Goal: Task Accomplishment & Management: Complete application form

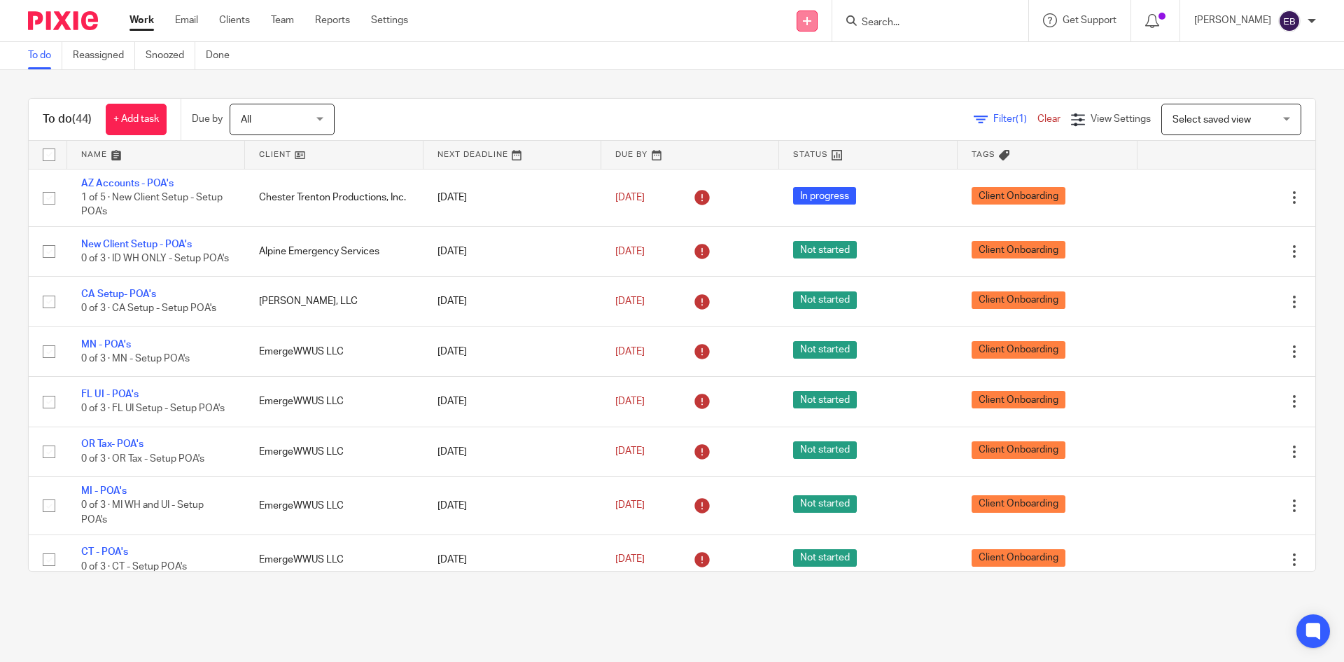
click at [818, 18] on link at bounding box center [807, 21] width 21 height 21
click at [833, 104] on link "Add client" at bounding box center [835, 107] width 98 height 20
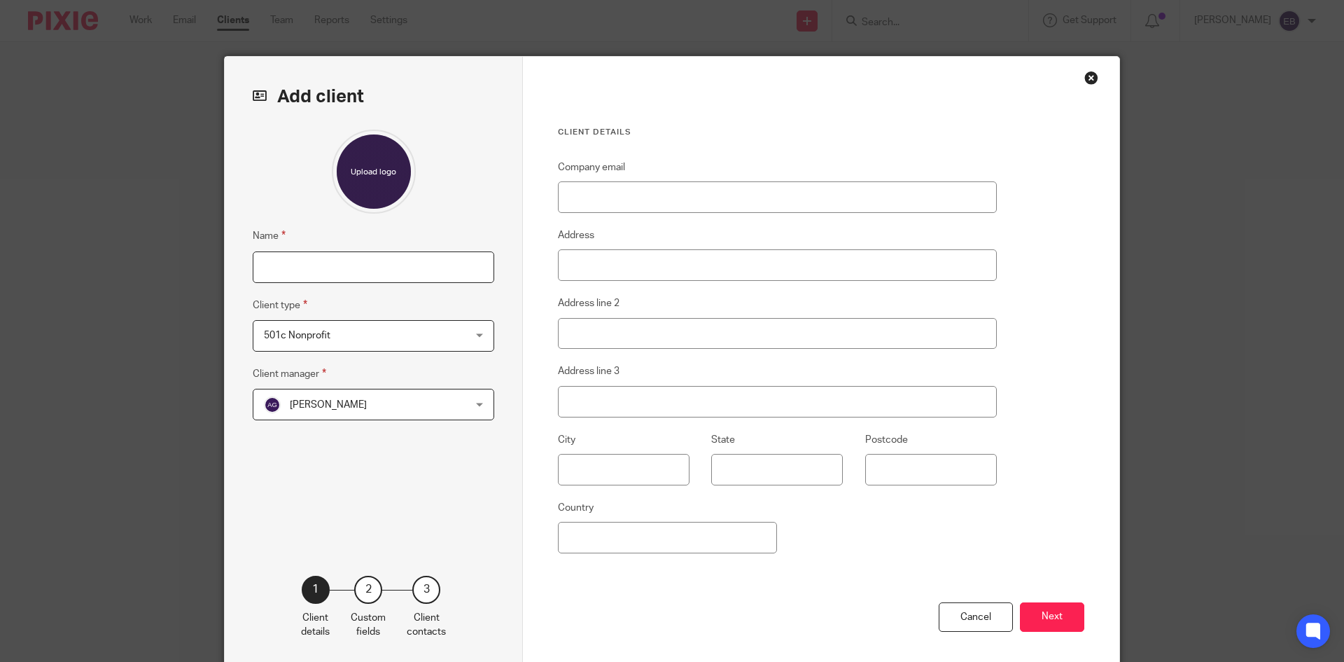
click at [331, 263] on input "Name" at bounding box center [374, 267] width 242 height 32
paste input "Blue Performance Group, LLC"
type input "Blue Performance Group, LLC"
click at [477, 334] on div "501c Nonprofit 501c Nonprofit" at bounding box center [374, 336] width 242 height 32
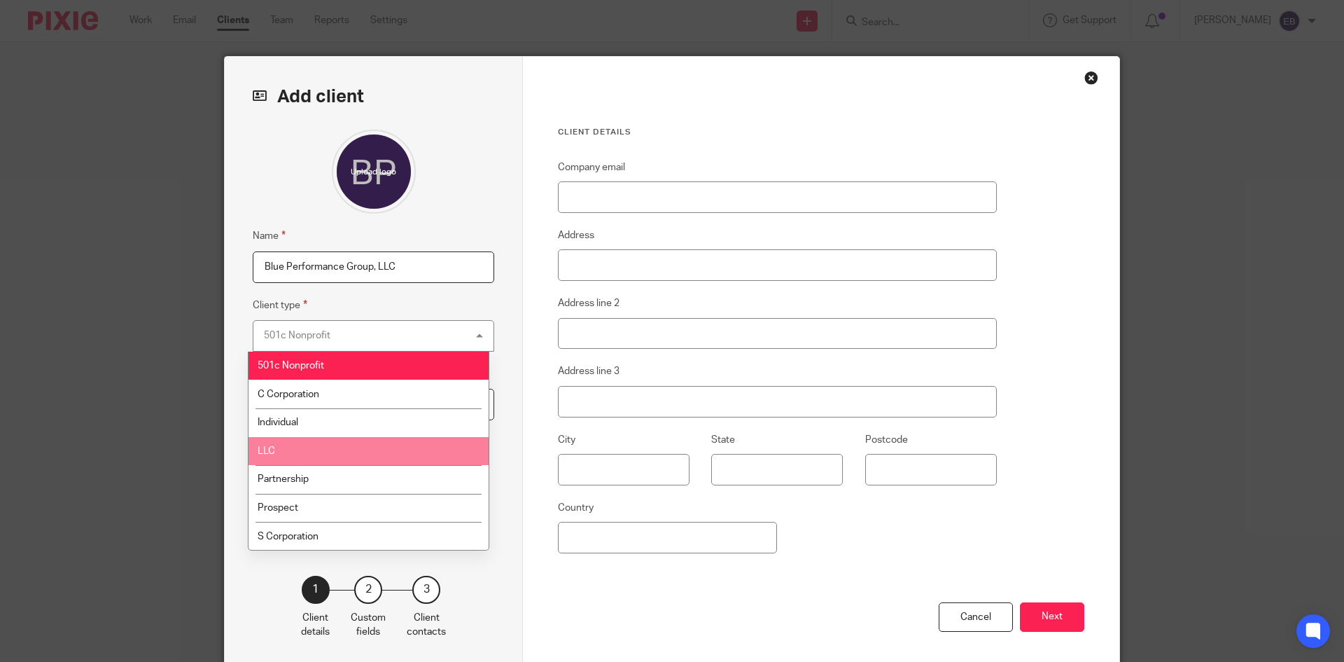
click at [340, 443] on li "LLC" at bounding box center [369, 451] width 240 height 29
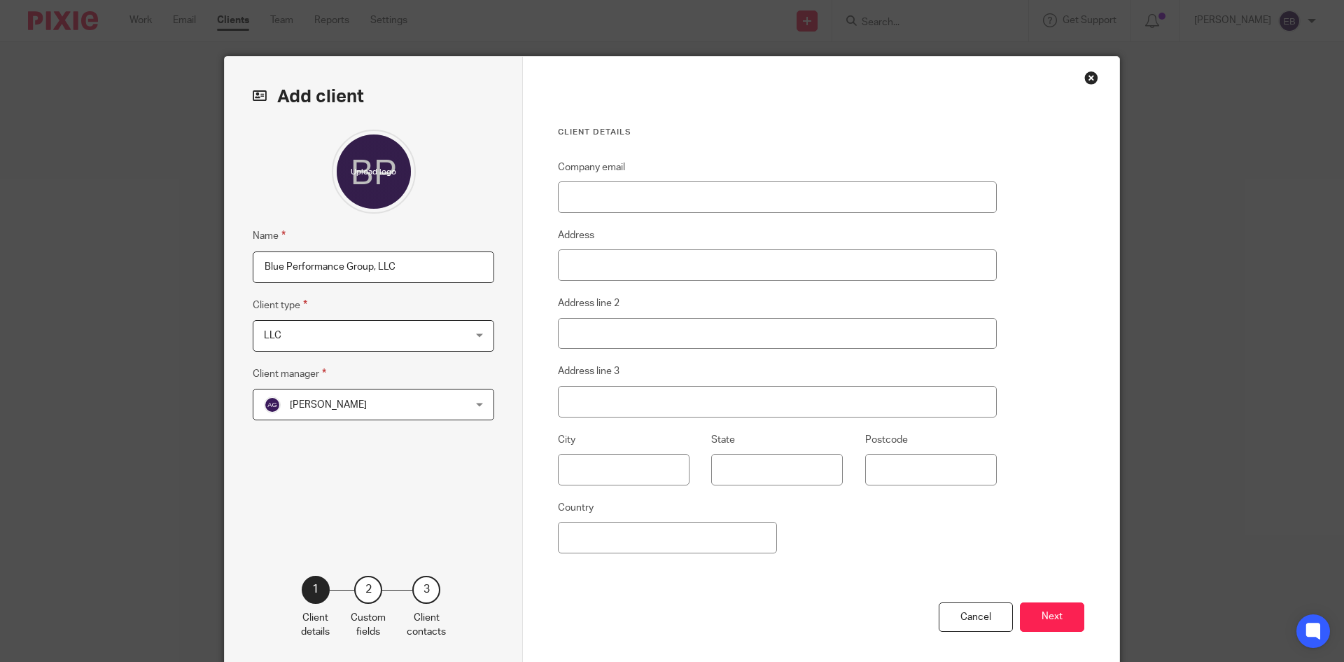
click at [350, 405] on span "Amber Gassman" at bounding box center [328, 405] width 77 height 10
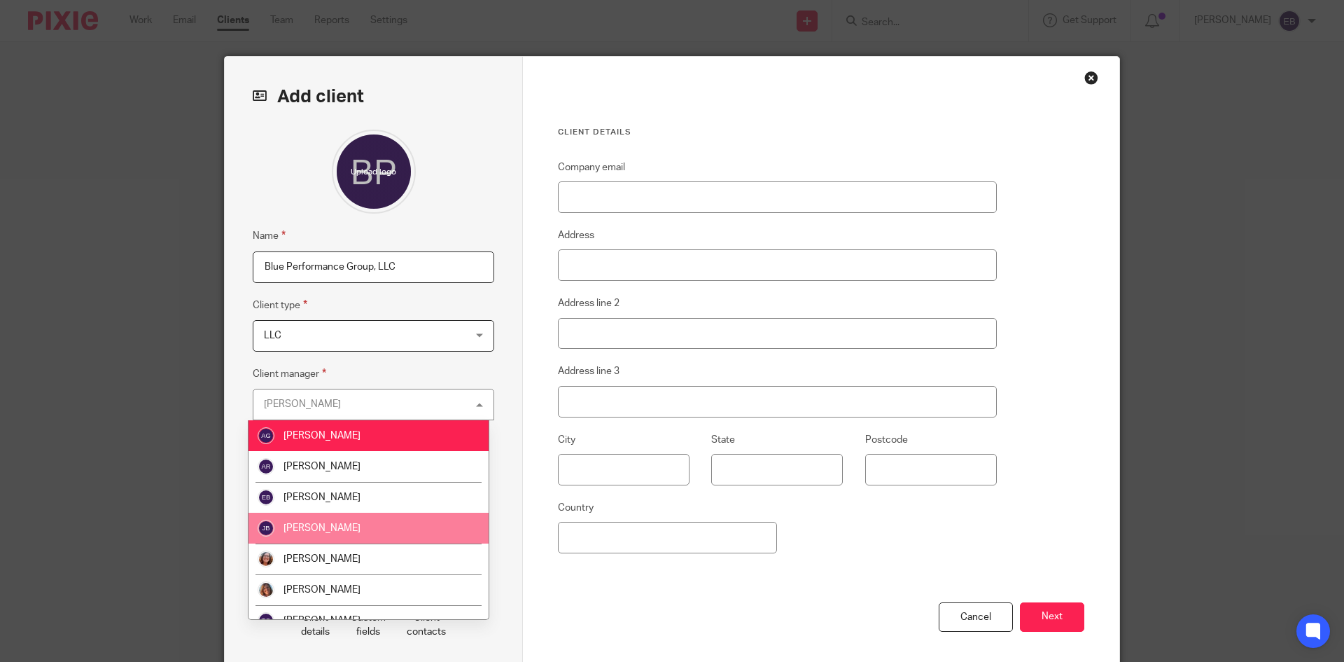
click at [356, 530] on li "Julie Bavouset" at bounding box center [369, 528] width 240 height 31
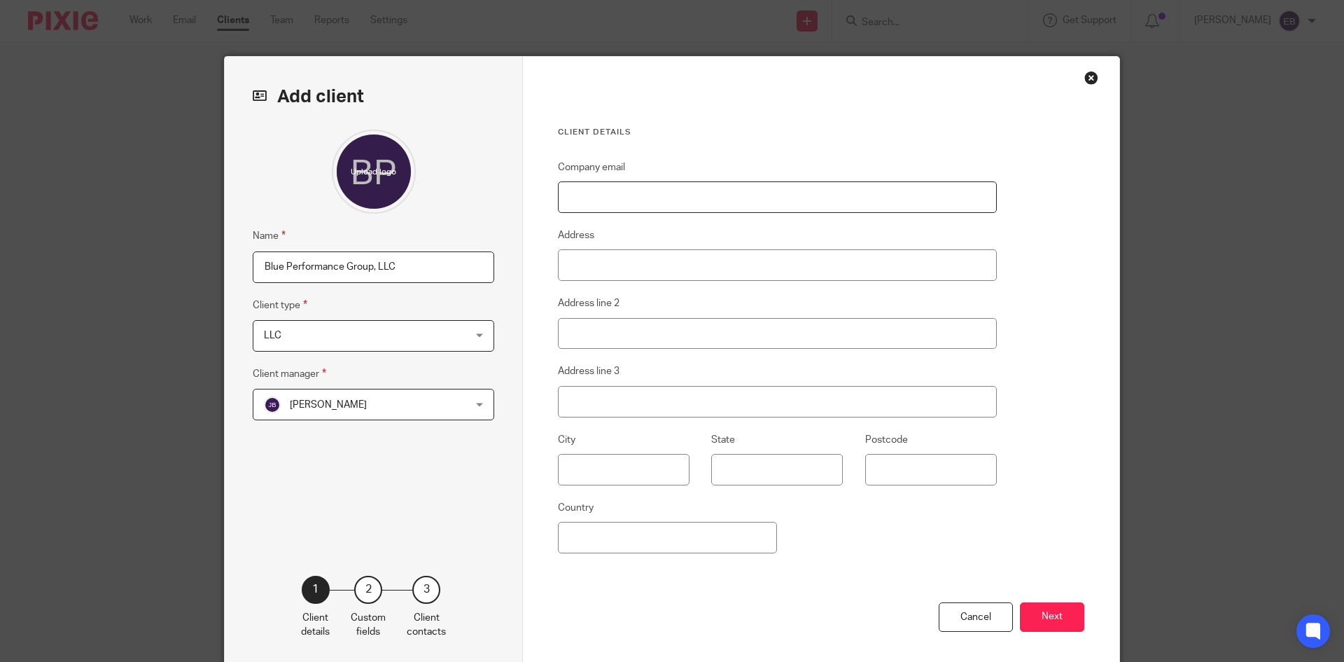
click at [629, 191] on input "Company email" at bounding box center [777, 197] width 439 height 32
paste input "aaron@blueperformancegroup.com"
type input "aaron@blueperformancegroup.com"
click at [662, 263] on input "Address" at bounding box center [777, 265] width 439 height 32
paste input "2525 Arapahoe Ave"
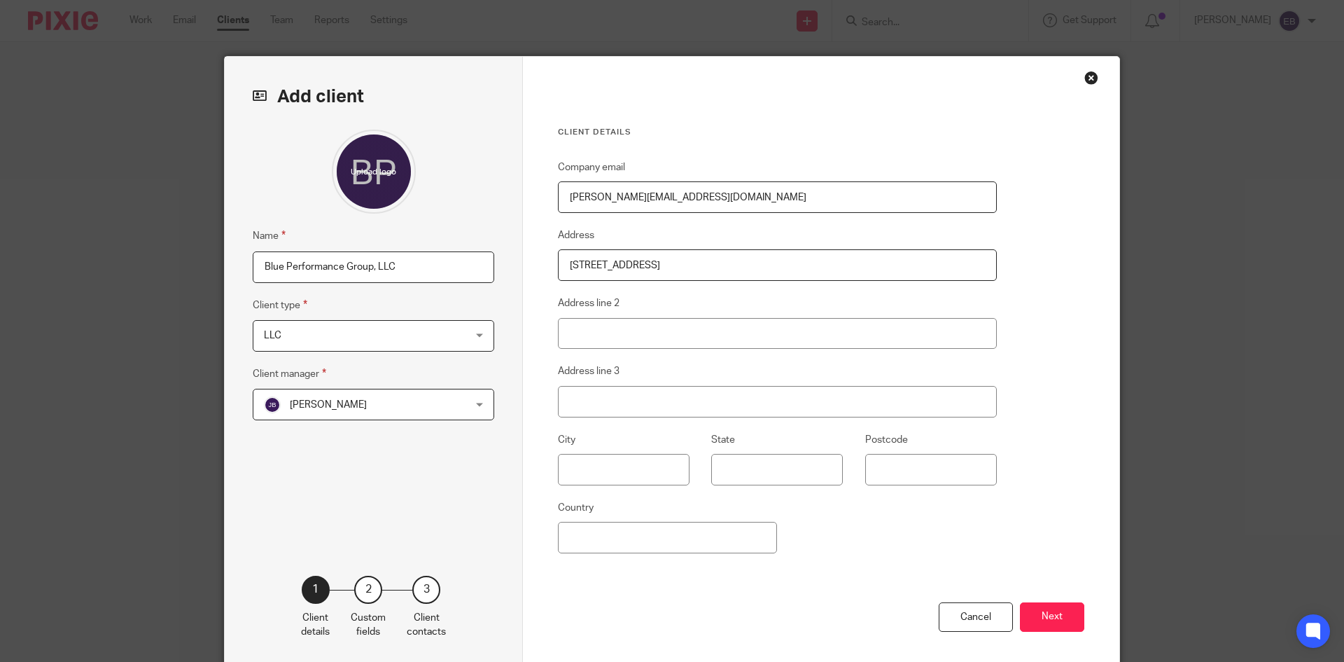
type input "2525 Arapahoe Ave"
drag, startPoint x: 625, startPoint y: 336, endPoint x: 577, endPoint y: 319, distance: 51.4
click at [618, 333] on html "Work Email Clients Team Reports Settings Work Email Clients Team Reports Settin…" at bounding box center [672, 331] width 1344 height 662
type input "BLDG H7"
click at [577, 455] on fieldset "City" at bounding box center [612, 458] width 153 height 54
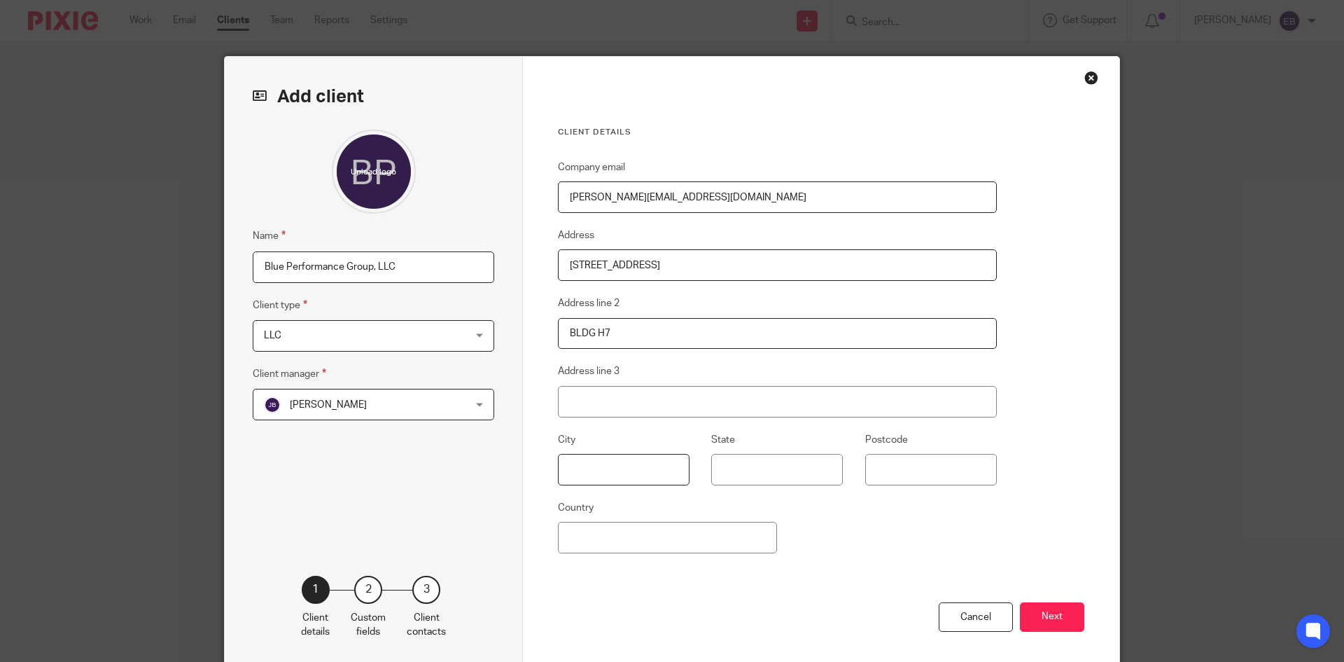
click at [576, 467] on input "text" at bounding box center [624, 470] width 132 height 32
type input "Boulder"
type input "Colorado"
type input "80302"
drag, startPoint x: 639, startPoint y: 536, endPoint x: 643, endPoint y: 521, distance: 15.1
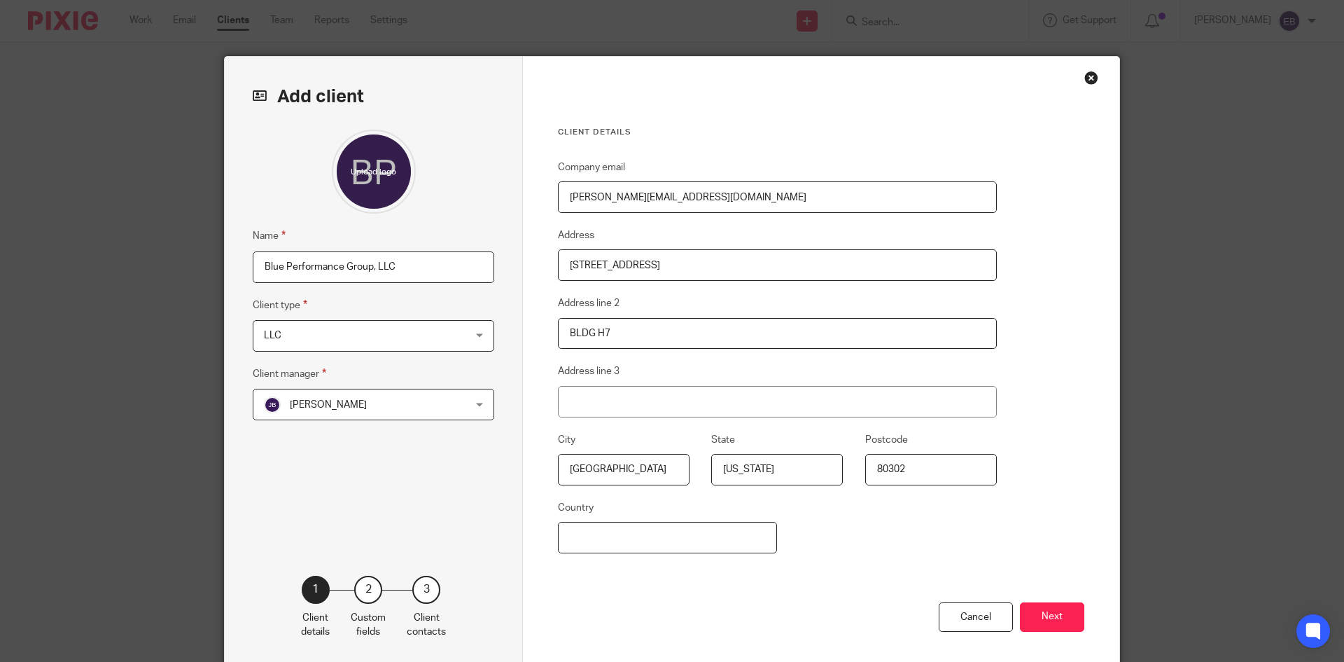
click at [641, 531] on input "Country" at bounding box center [667, 538] width 219 height 32
type input "United States"
drag, startPoint x: 1051, startPoint y: 620, endPoint x: 1003, endPoint y: 584, distance: 60.1
click at [1045, 618] on button "Next" at bounding box center [1052, 617] width 64 height 30
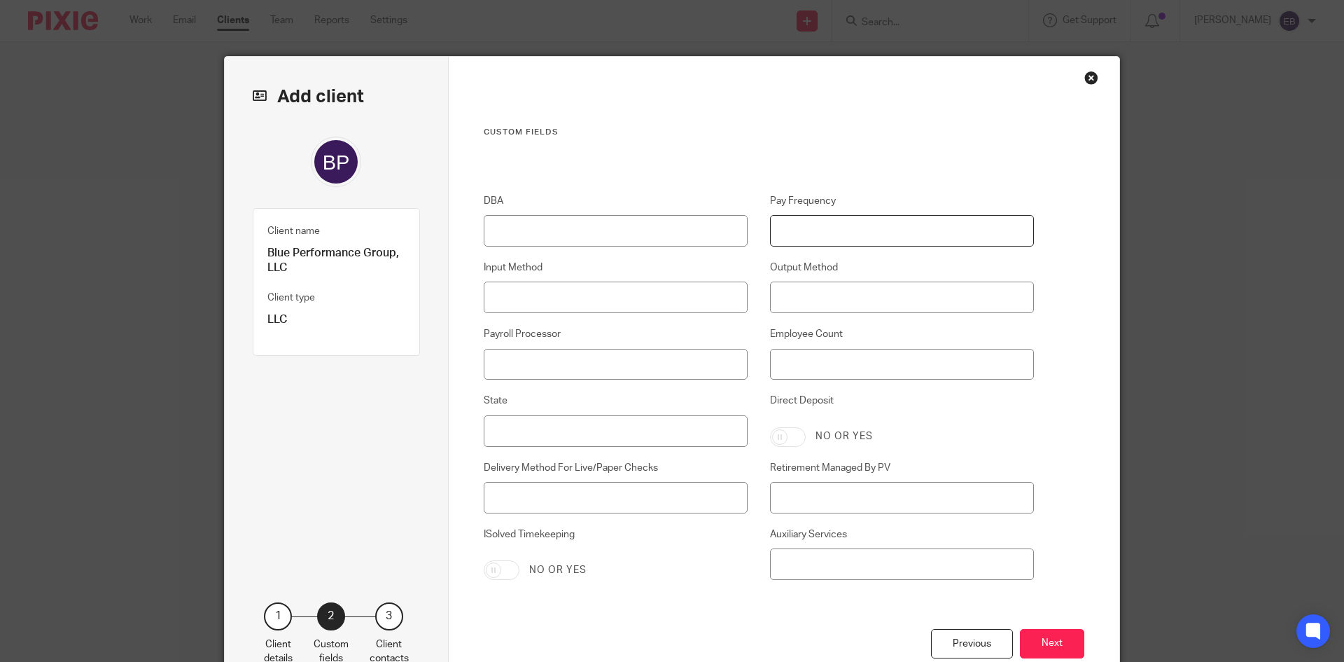
click at [817, 238] on input "Pay Frequency" at bounding box center [902, 231] width 265 height 32
type input "Semi-Monthly"
click at [566, 366] on input "Payroll Processor" at bounding box center [616, 365] width 265 height 32
type input "Julie Bavouset"
type input "1"
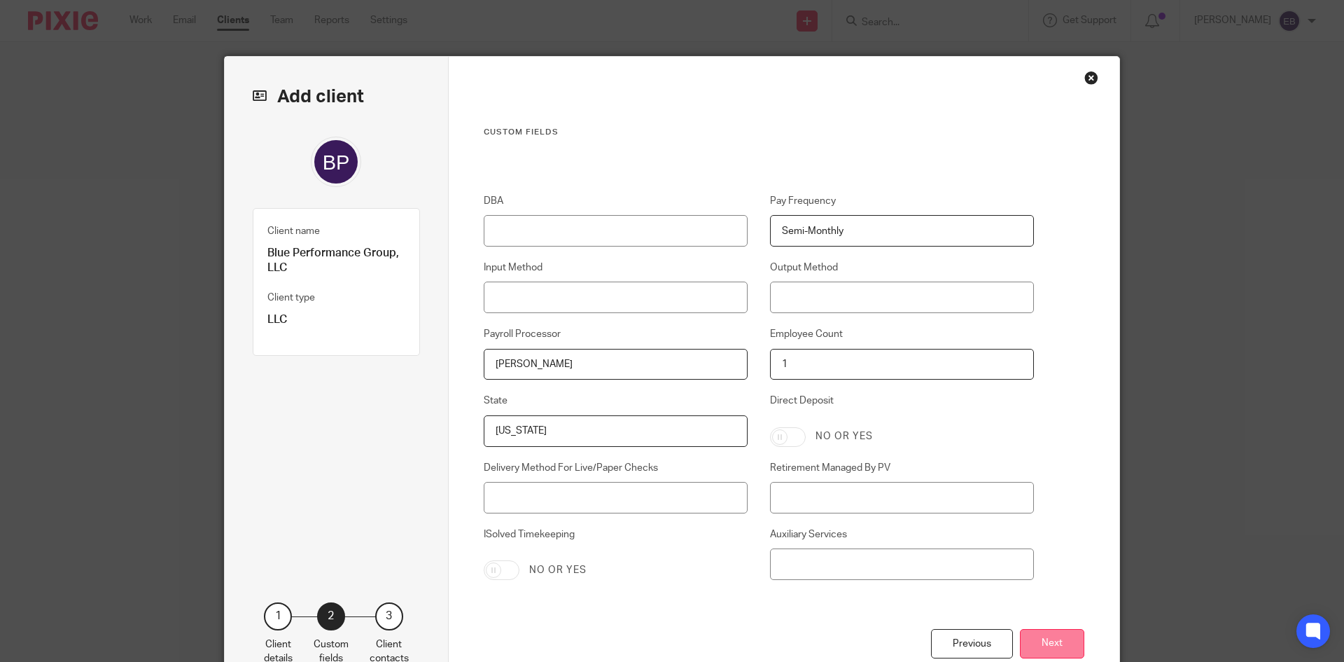
type input "Colorado"
click at [1066, 646] on button "Next" at bounding box center [1052, 644] width 64 height 30
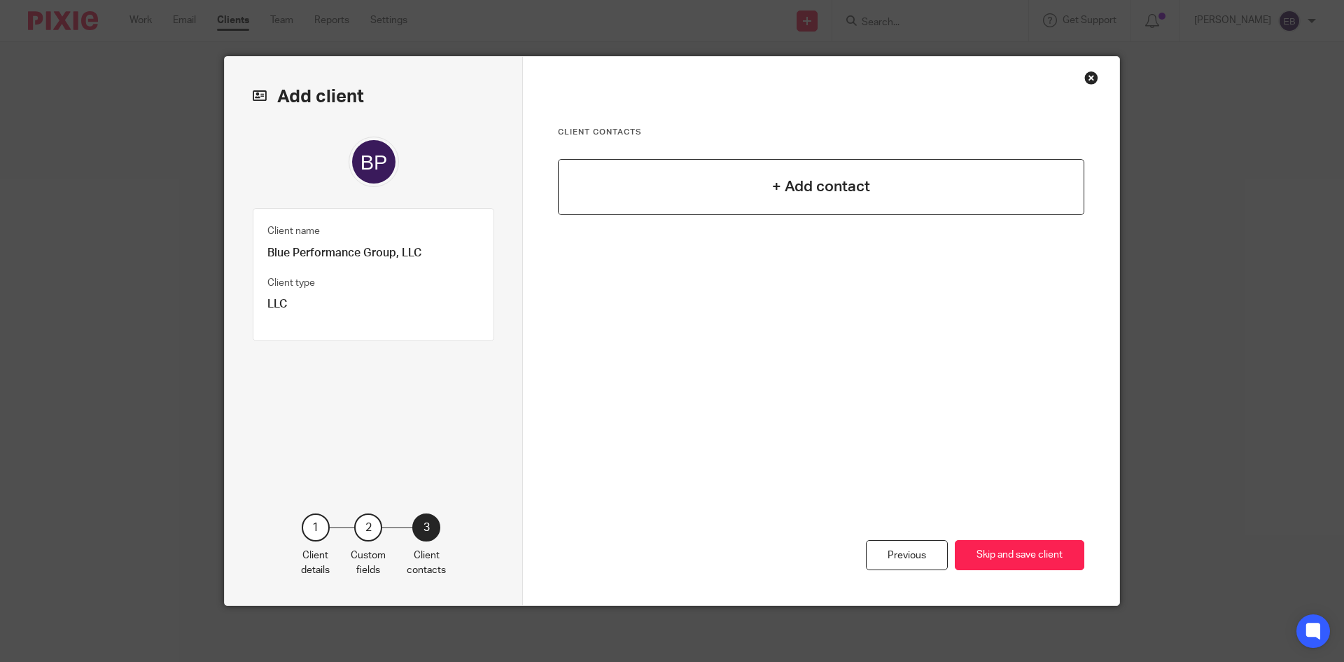
click at [870, 195] on div "+ Add contact" at bounding box center [821, 187] width 527 height 56
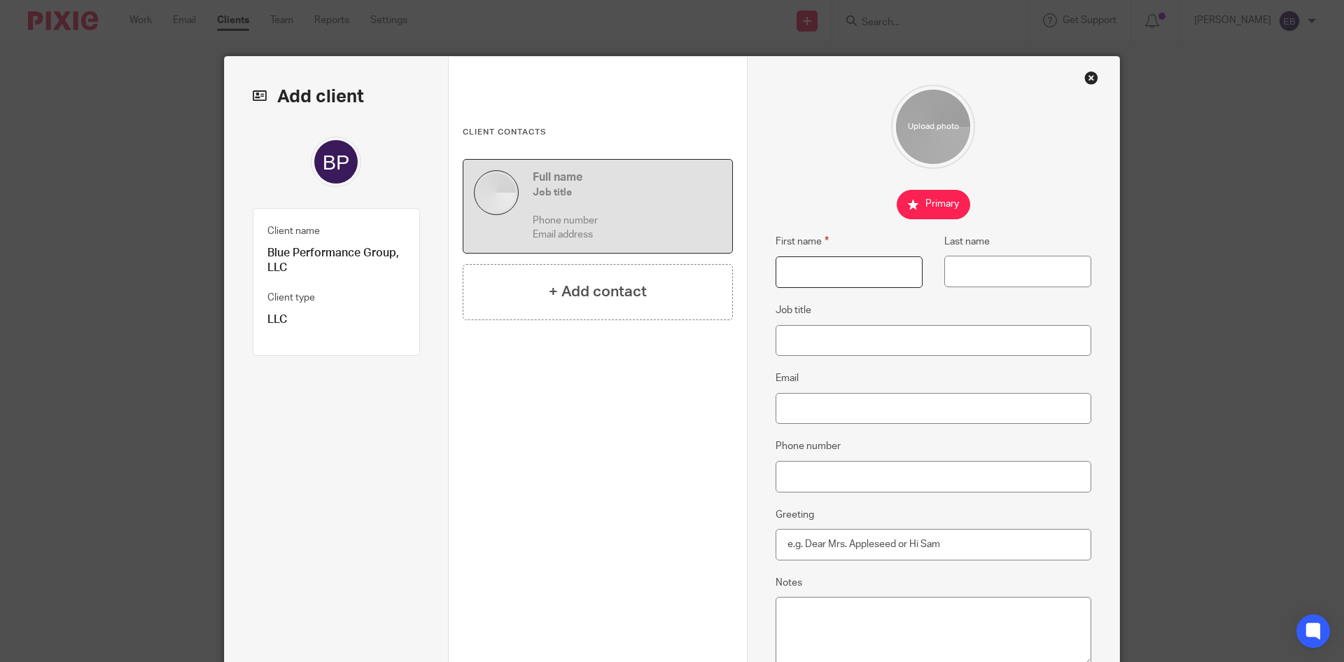
drag, startPoint x: 857, startPoint y: 279, endPoint x: 834, endPoint y: 204, distance: 78.4
click at [858, 279] on input "First name" at bounding box center [849, 272] width 147 height 32
type input "Aaron"
type input "Knighton"
type input "Owner"
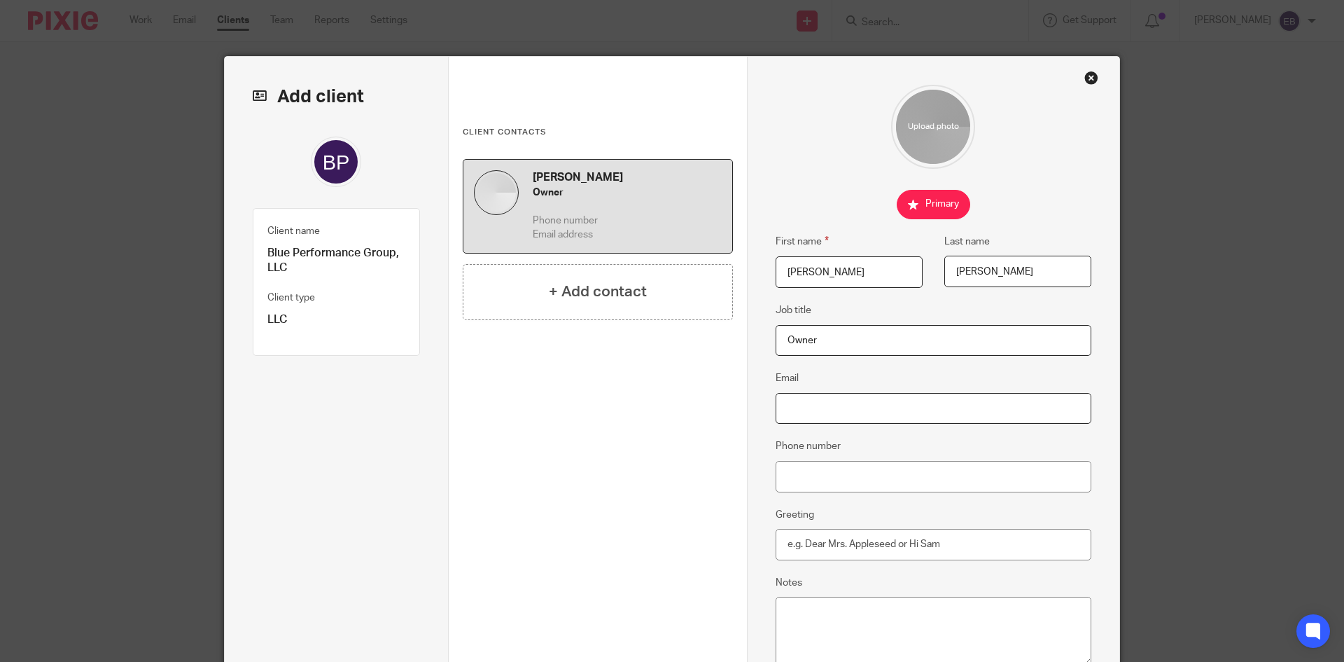
click at [856, 405] on input "Email" at bounding box center [934, 409] width 316 height 32
paste input "aaron@blueperformancegroup.com"
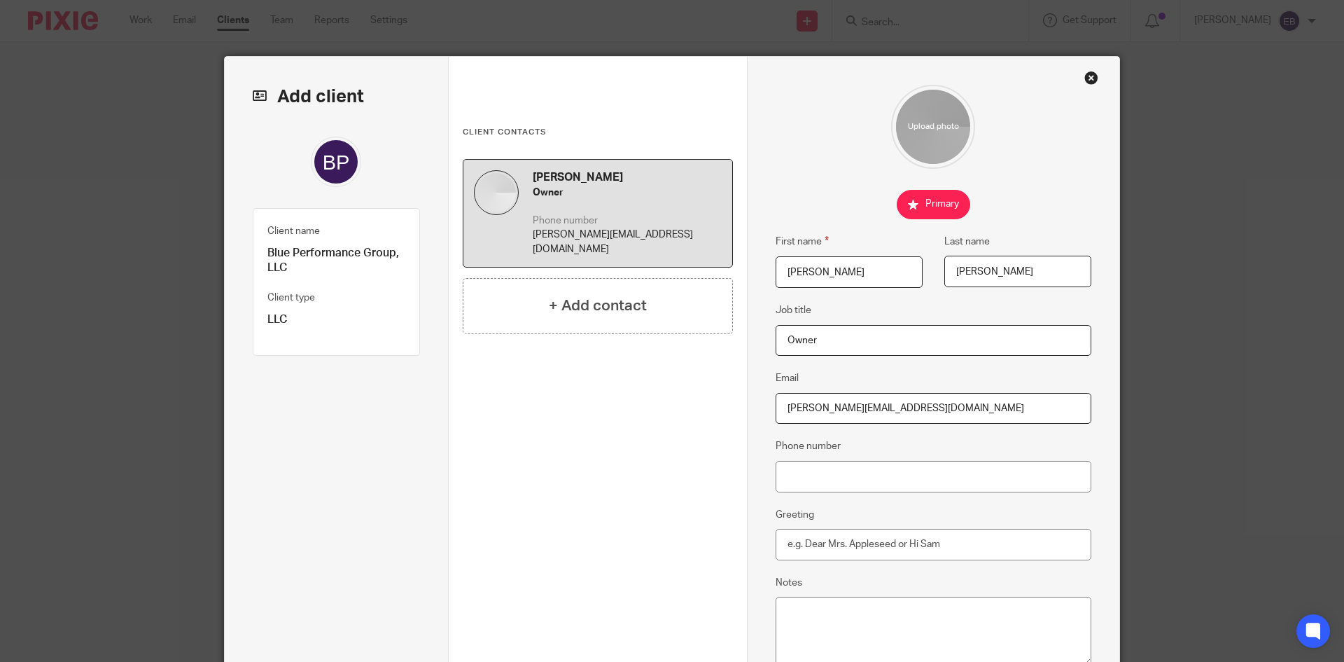
type input "aaron@blueperformancegroup.com"
click at [877, 475] on input "Phone number" at bounding box center [934, 477] width 316 height 32
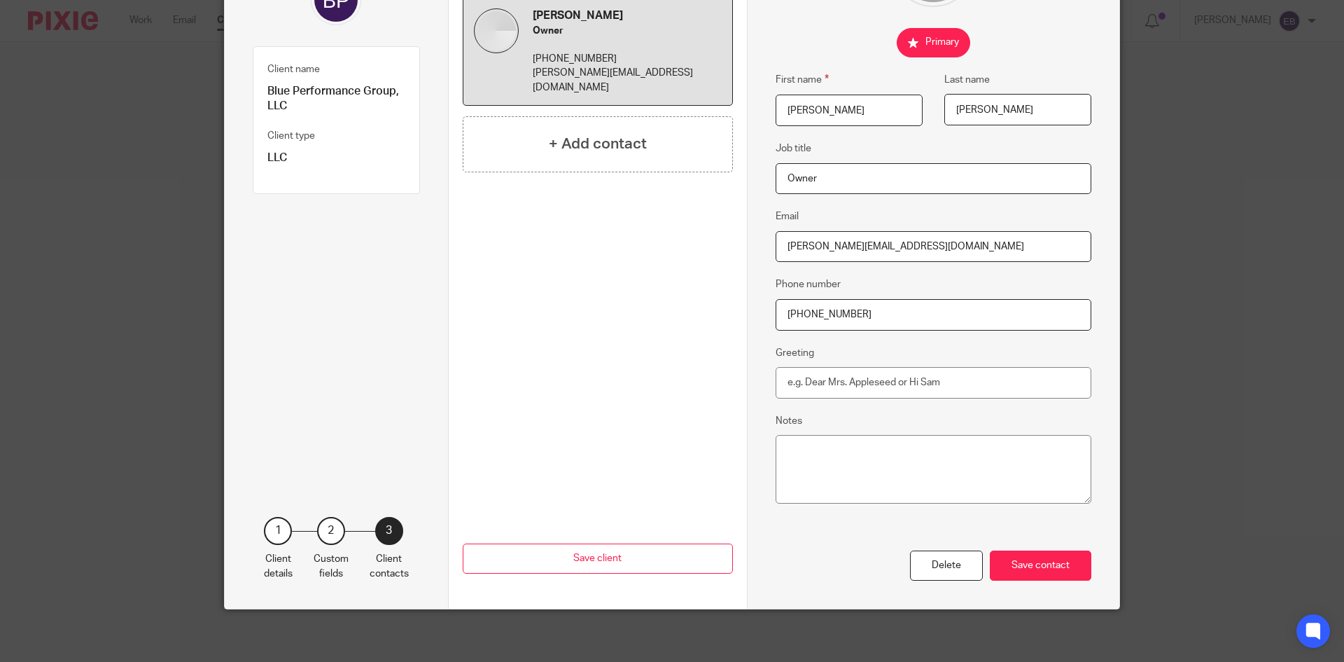
scroll to position [165, 0]
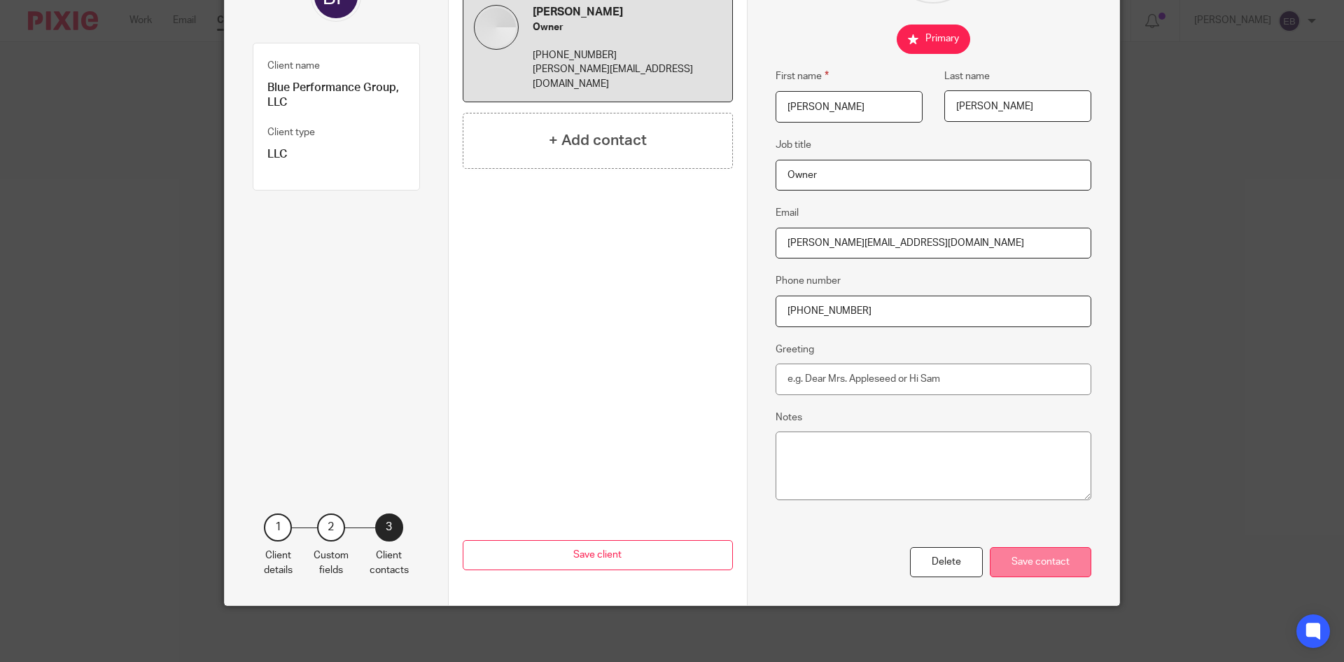
type input "630-310-0032"
click at [1013, 568] on div "Save contact" at bounding box center [1041, 562] width 102 height 30
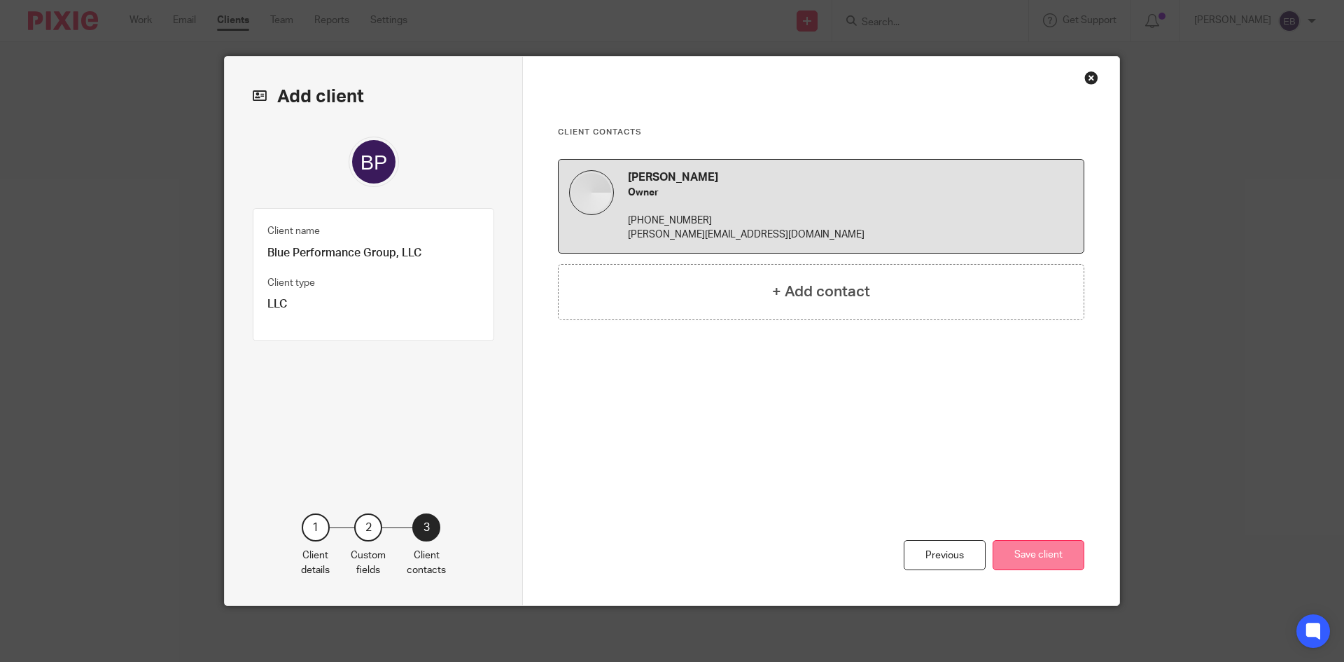
click at [1054, 550] on button "Save client" at bounding box center [1039, 555] width 92 height 30
